Goal: Check status: Check status

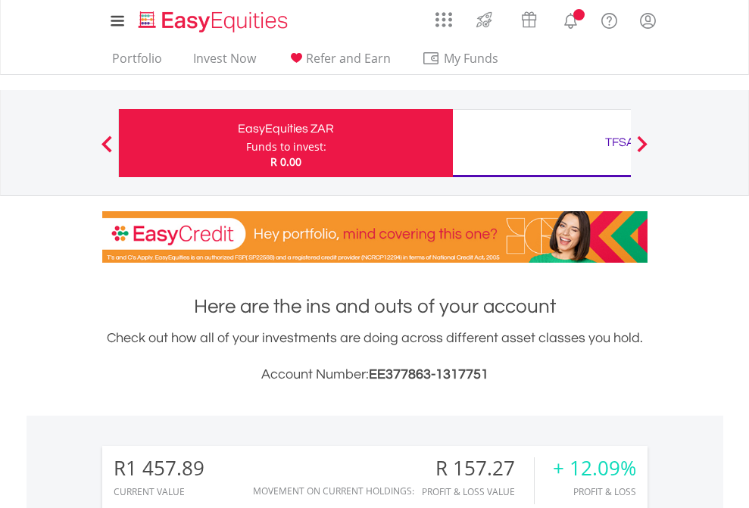
click at [246, 143] on div "Funds to invest:" at bounding box center [286, 146] width 80 height 15
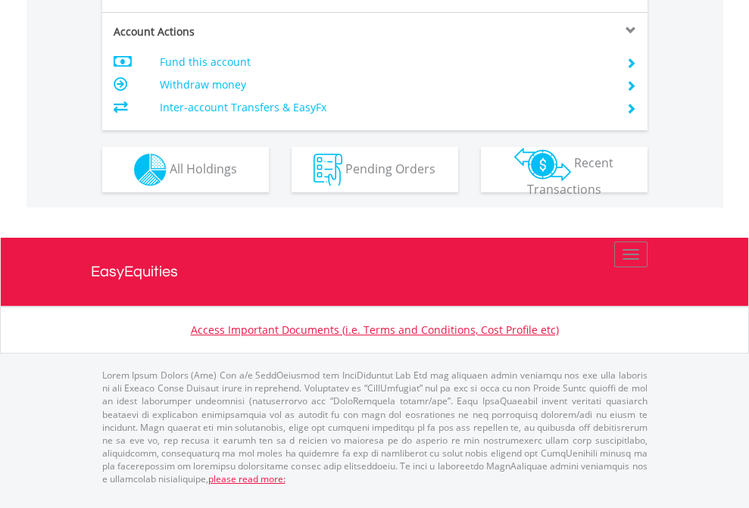
scroll to position [1422, 0]
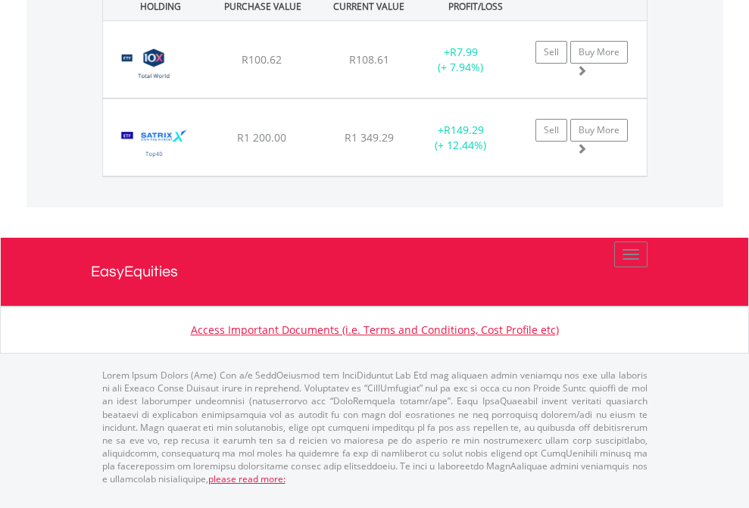
scroll to position [109, 0]
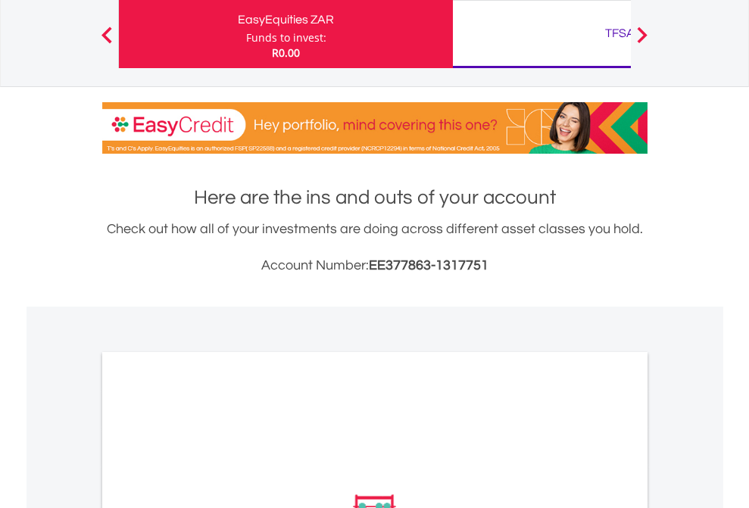
click at [542, 34] on div "TFSA" at bounding box center [620, 33] width 316 height 21
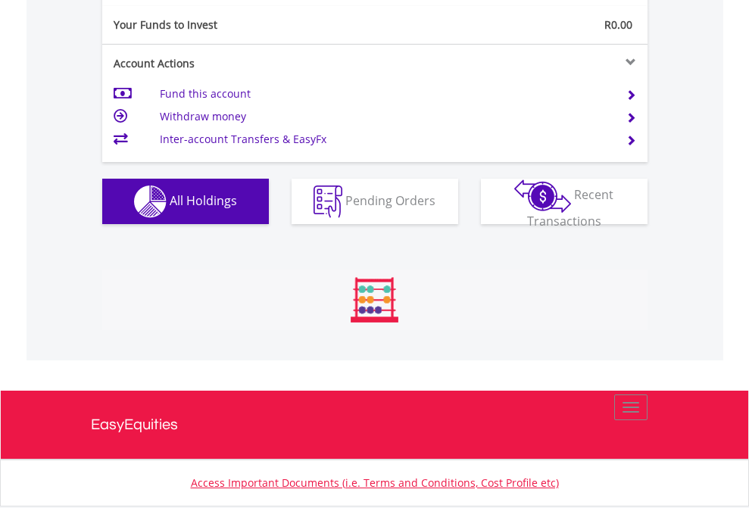
scroll to position [145, 238]
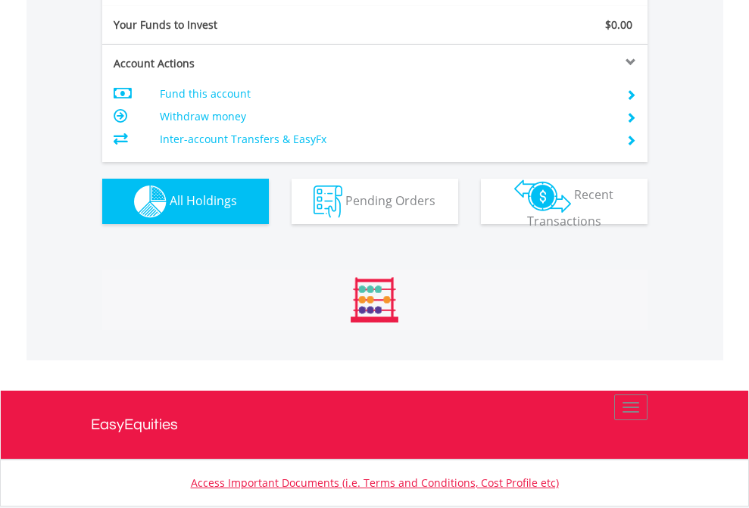
scroll to position [145, 238]
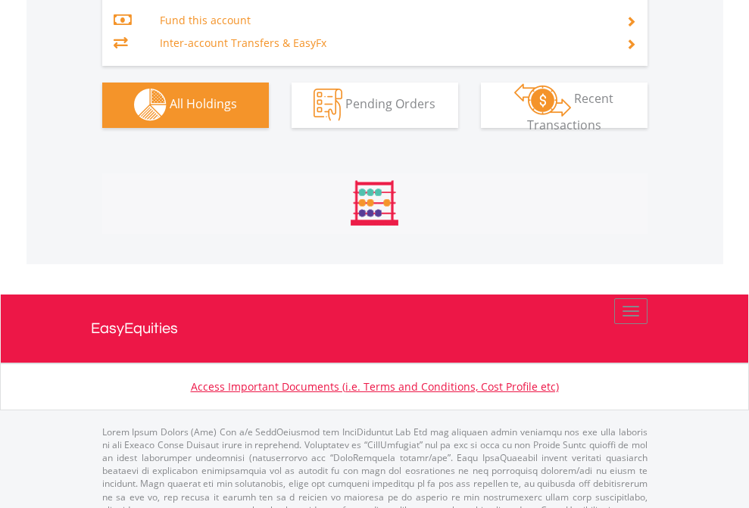
scroll to position [1588, 0]
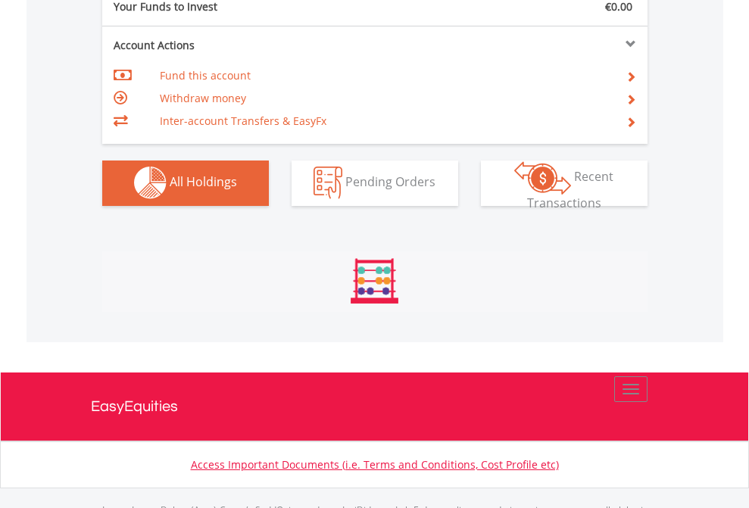
scroll to position [1500, 0]
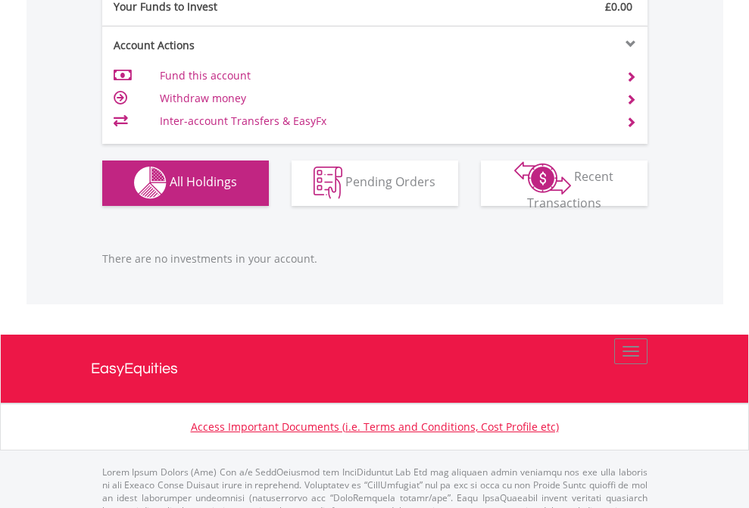
scroll to position [1500, 0]
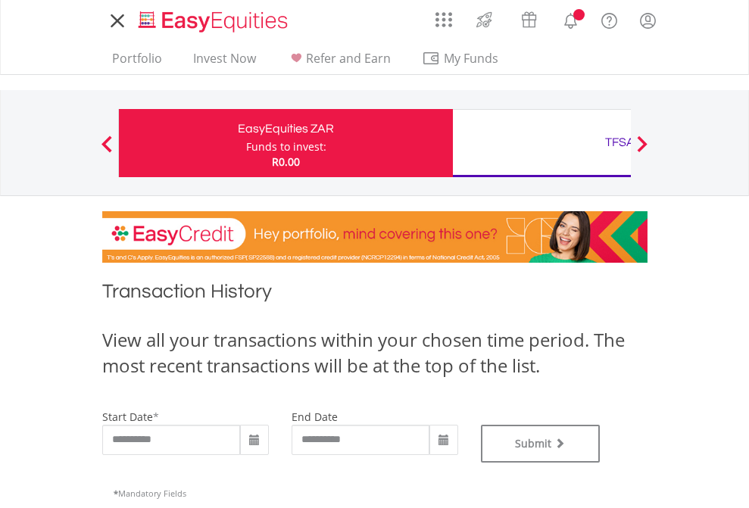
type input "**********"
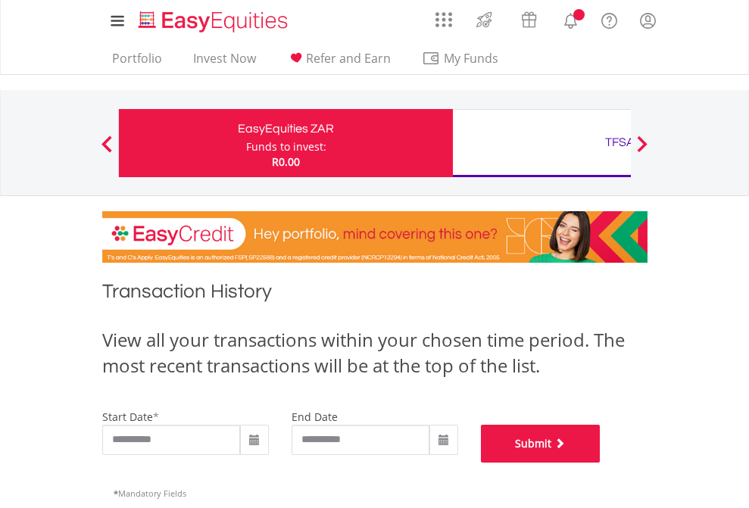
click at [601, 463] on button "Submit" at bounding box center [541, 444] width 120 height 38
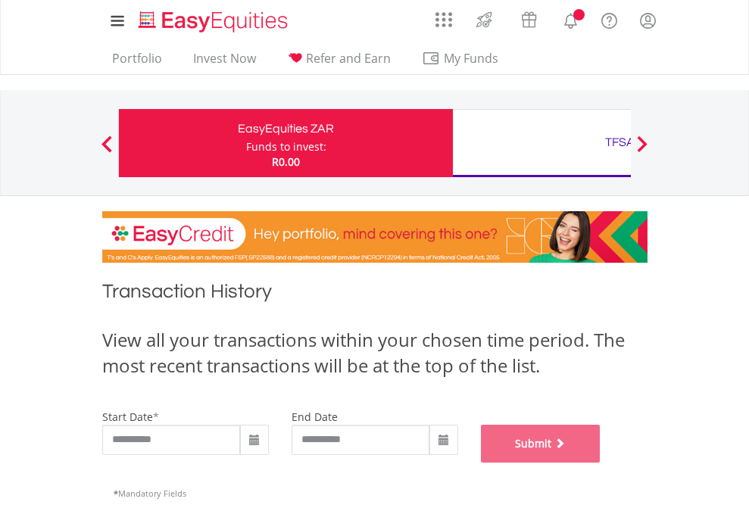
scroll to position [614, 0]
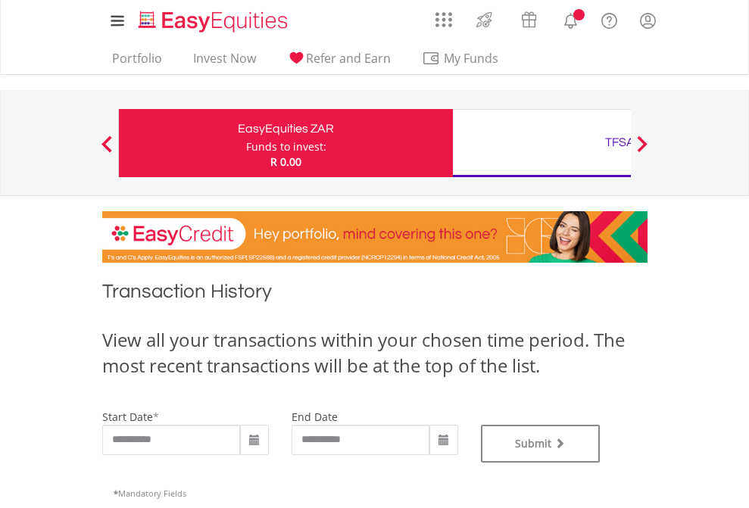
click at [542, 143] on div "TFSA" at bounding box center [620, 142] width 316 height 21
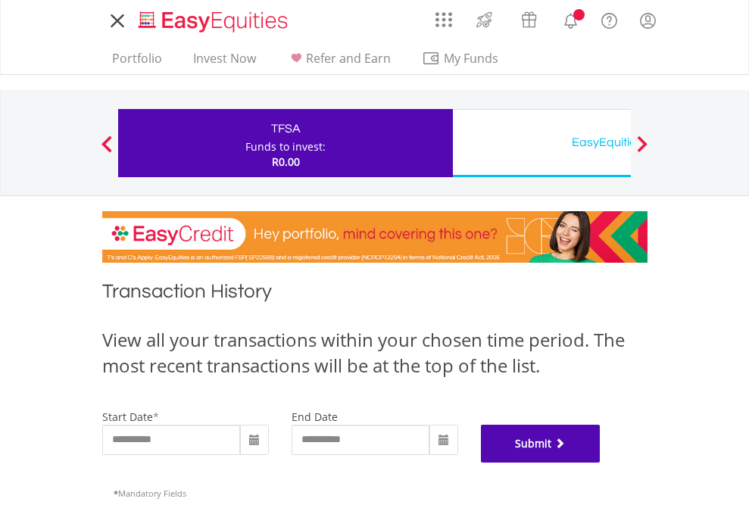
click at [601, 463] on button "Submit" at bounding box center [541, 444] width 120 height 38
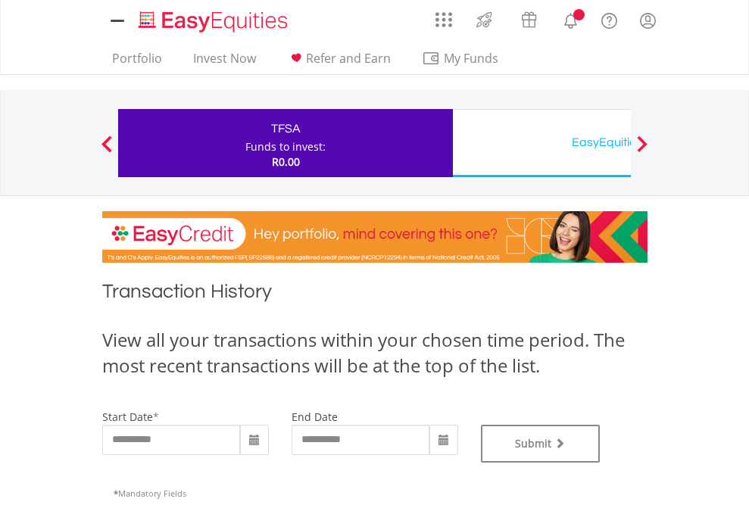
click at [542, 143] on div "EasyEquities USD" at bounding box center [620, 142] width 316 height 21
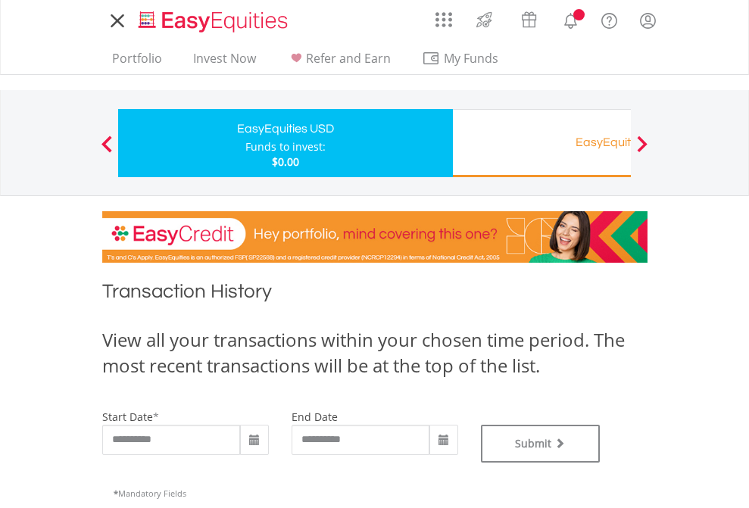
type input "**********"
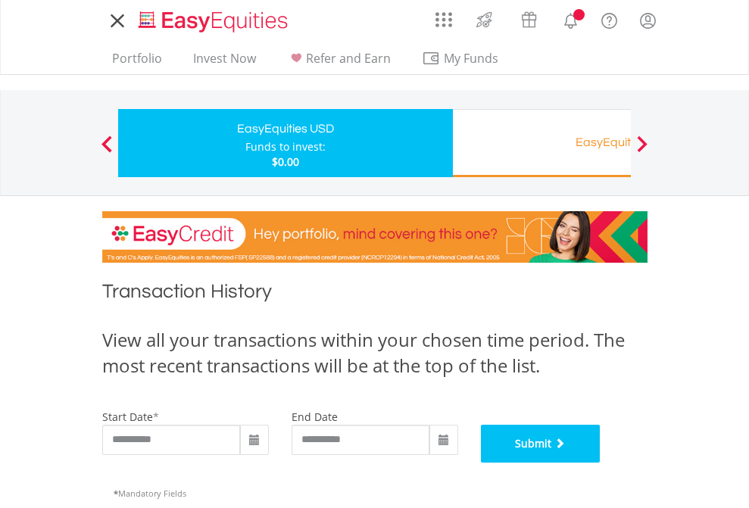
click at [601, 463] on button "Submit" at bounding box center [541, 444] width 120 height 38
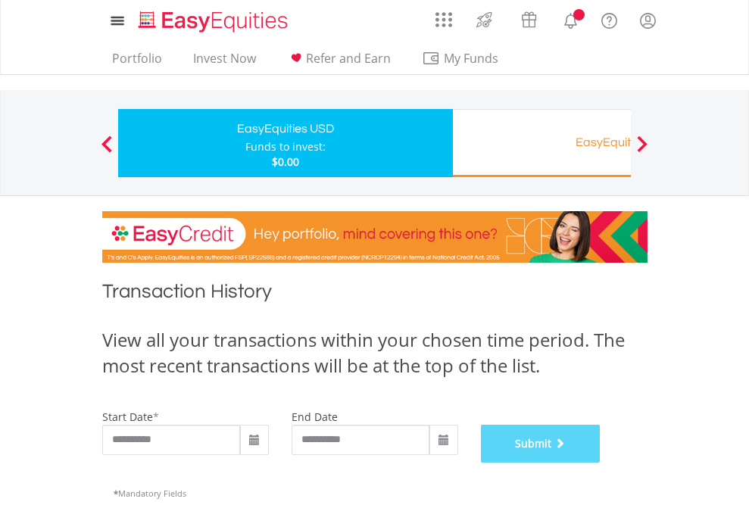
scroll to position [614, 0]
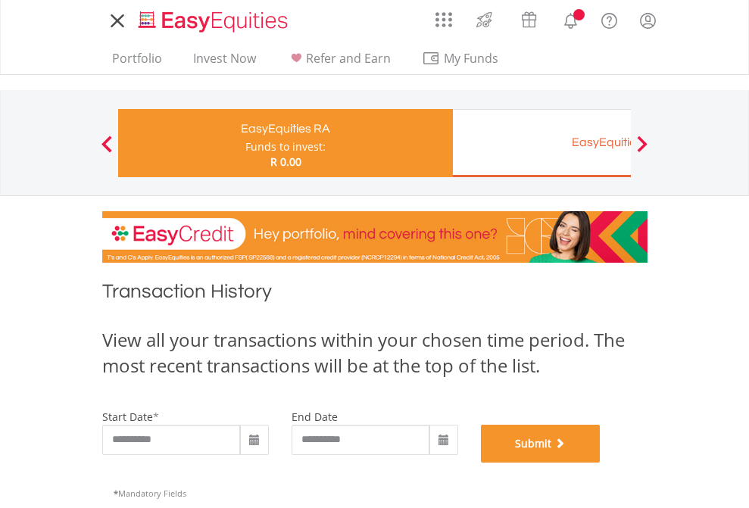
click at [601, 463] on button "Submit" at bounding box center [541, 444] width 120 height 38
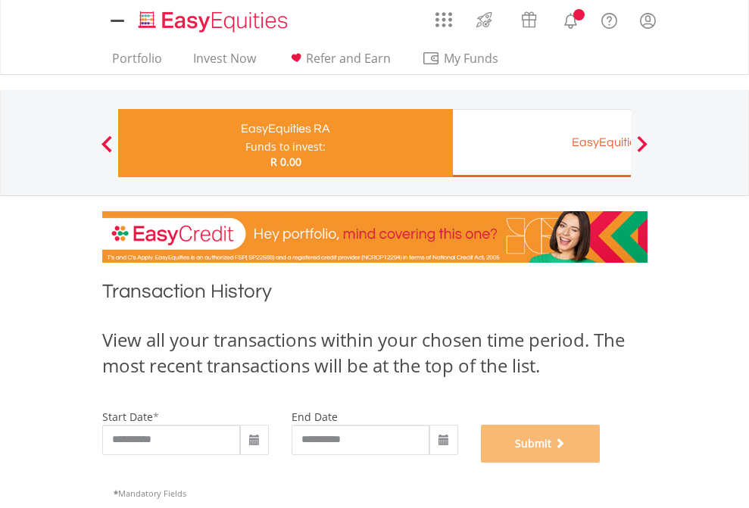
scroll to position [614, 0]
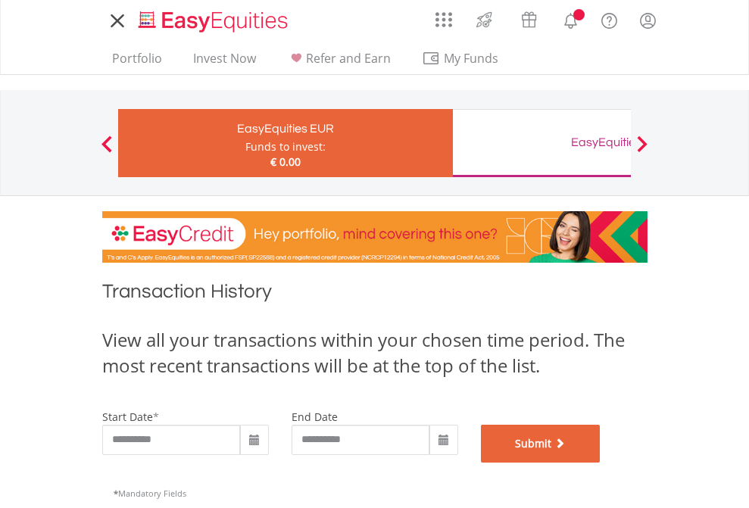
click at [601, 463] on button "Submit" at bounding box center [541, 444] width 120 height 38
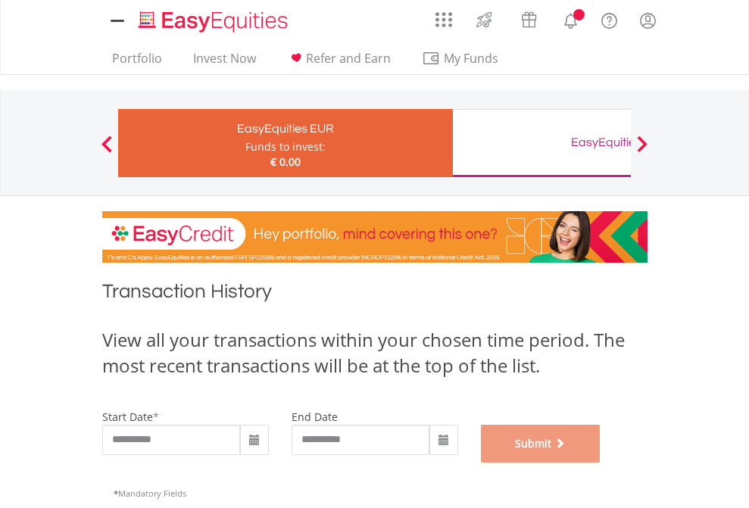
scroll to position [614, 0]
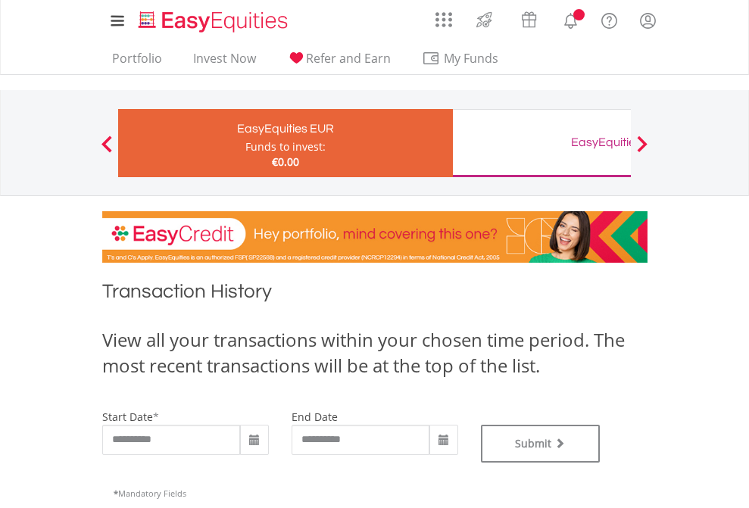
click at [542, 143] on div "EasyEquities GBP" at bounding box center [620, 142] width 316 height 21
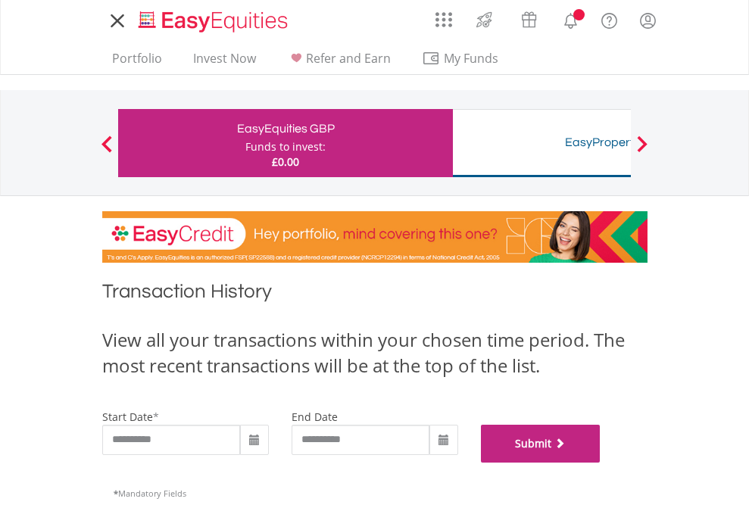
click at [601, 463] on button "Submit" at bounding box center [541, 444] width 120 height 38
